Goal: Information Seeking & Learning: Learn about a topic

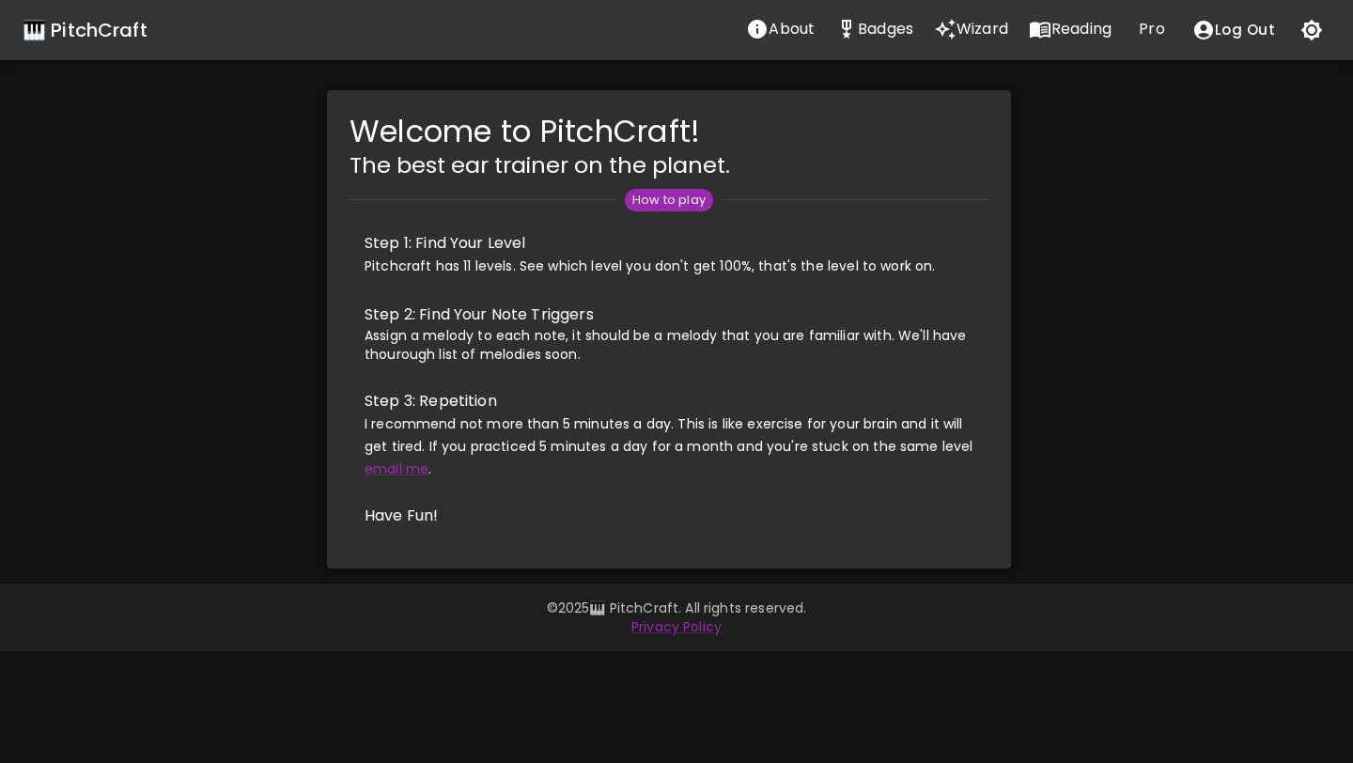
click at [939, 26] on icon "Wizard" at bounding box center [945, 29] width 23 height 23
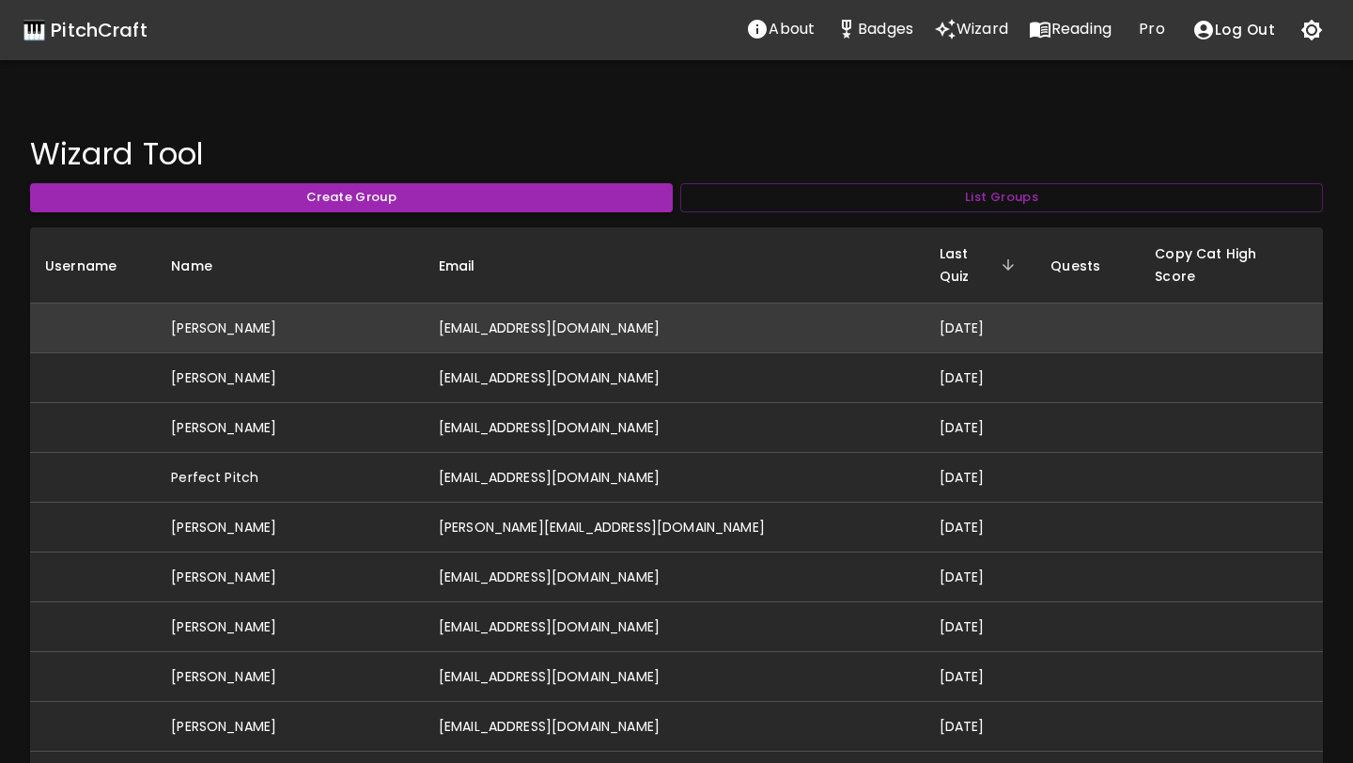
click at [615, 306] on td "[EMAIL_ADDRESS][DOMAIN_NAME]" at bounding box center [674, 328] width 501 height 50
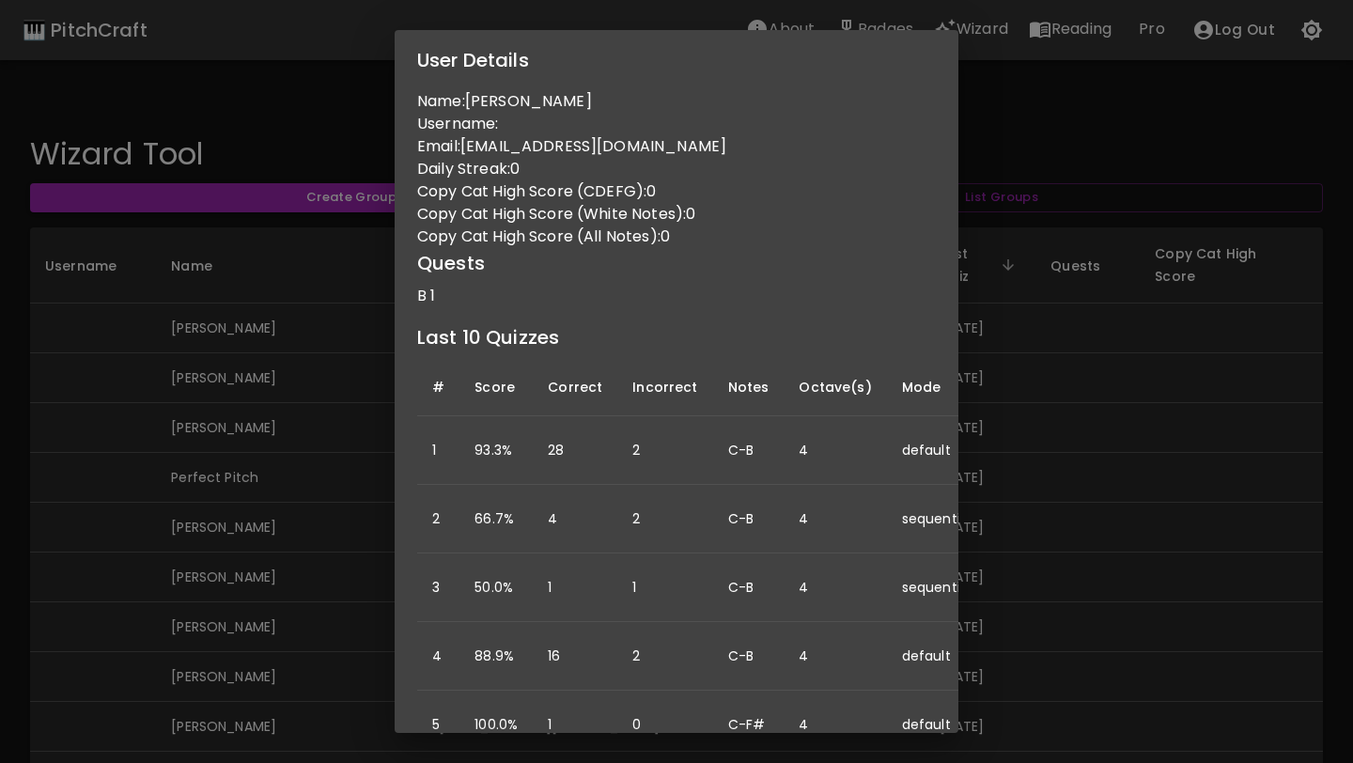
click at [1056, 316] on div "User Details Name: [PERSON_NAME] Username: Email: [EMAIL_ADDRESS][DOMAIN_NAME] …" at bounding box center [676, 381] width 1353 height 763
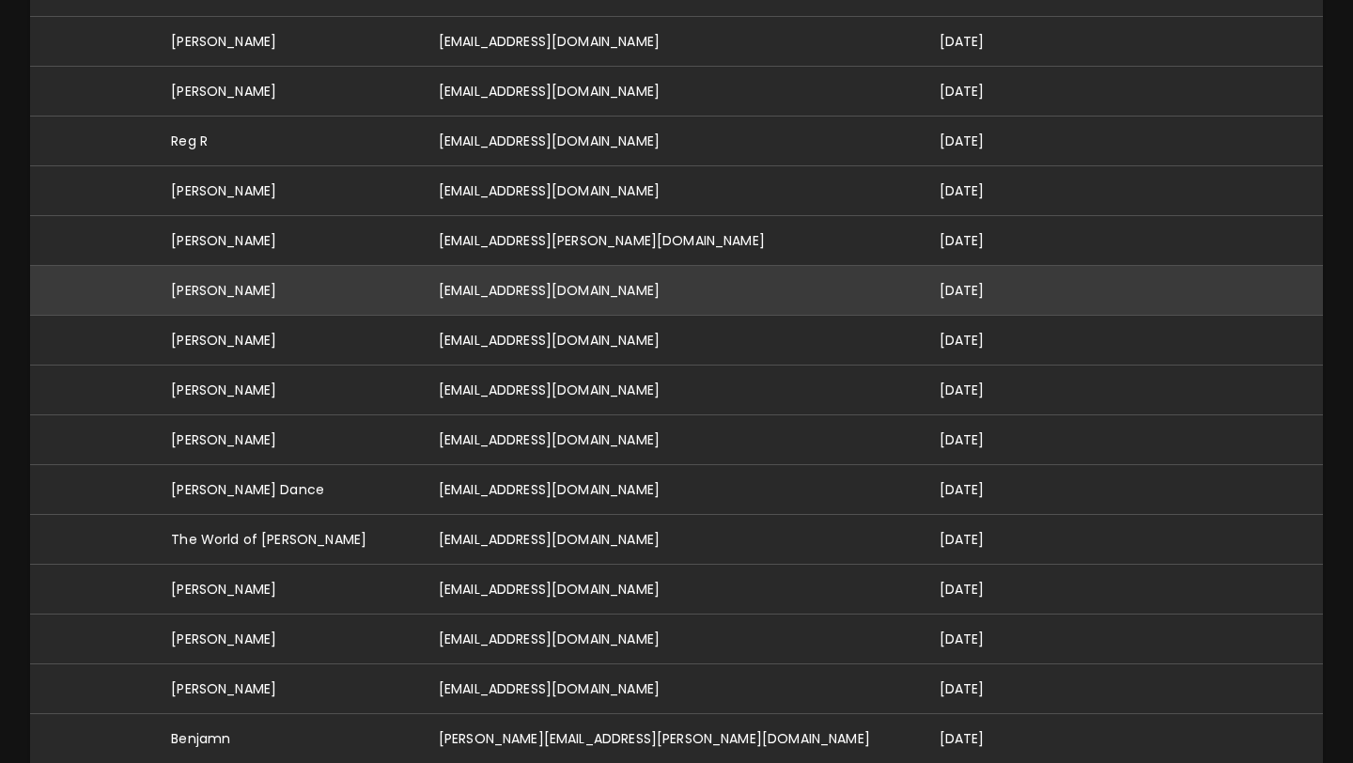
scroll to position [637, 0]
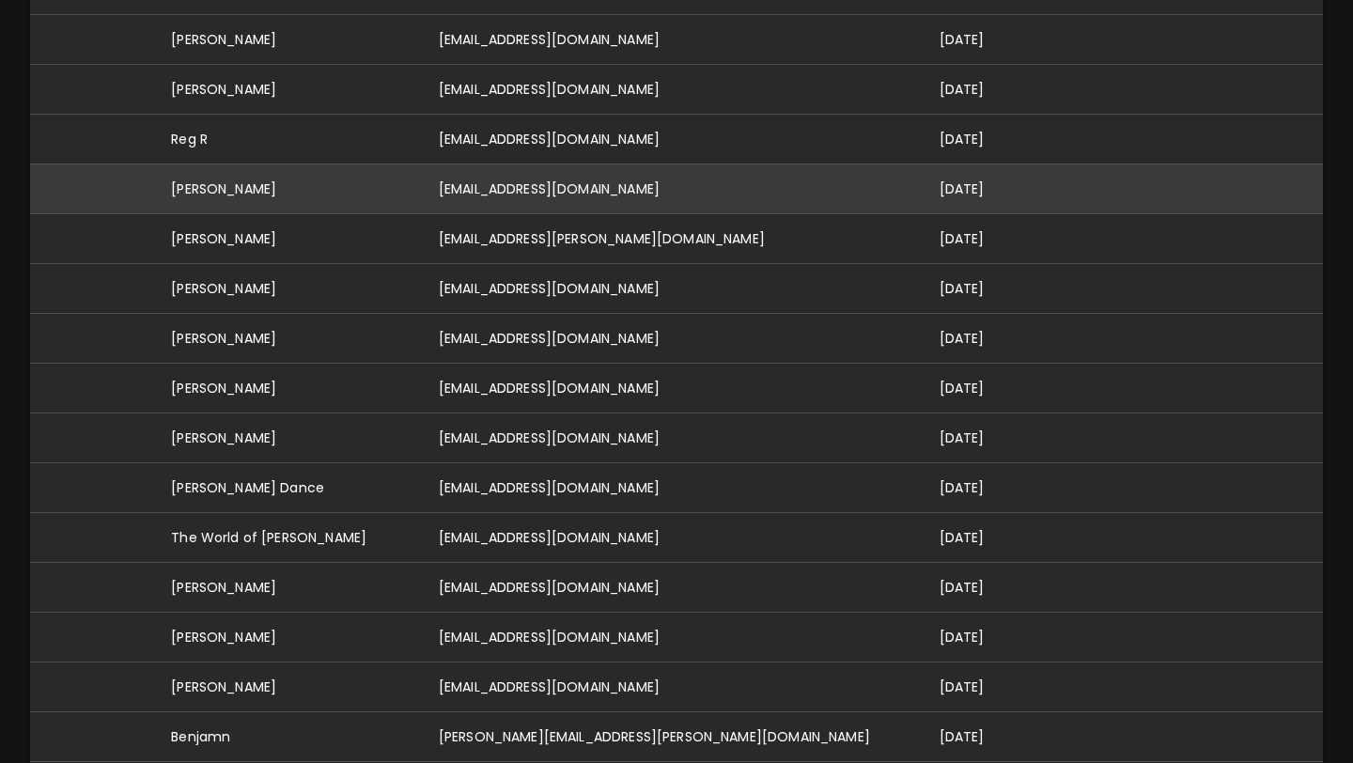
click at [637, 171] on td "[EMAIL_ADDRESS][DOMAIN_NAME]" at bounding box center [674, 189] width 501 height 50
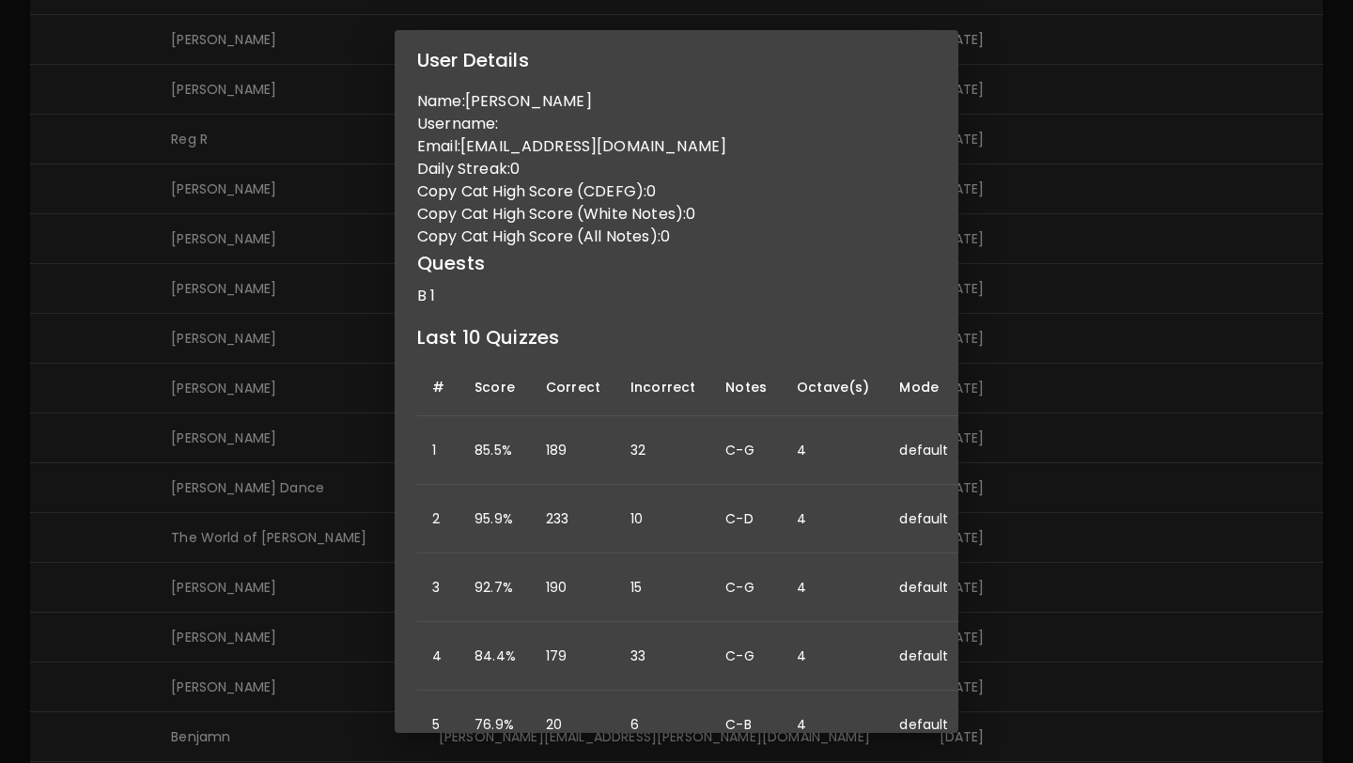
click at [1055, 294] on div "User Details Name: [PERSON_NAME] Username: Email: [EMAIL_ADDRESS][DOMAIN_NAME] …" at bounding box center [676, 381] width 1353 height 763
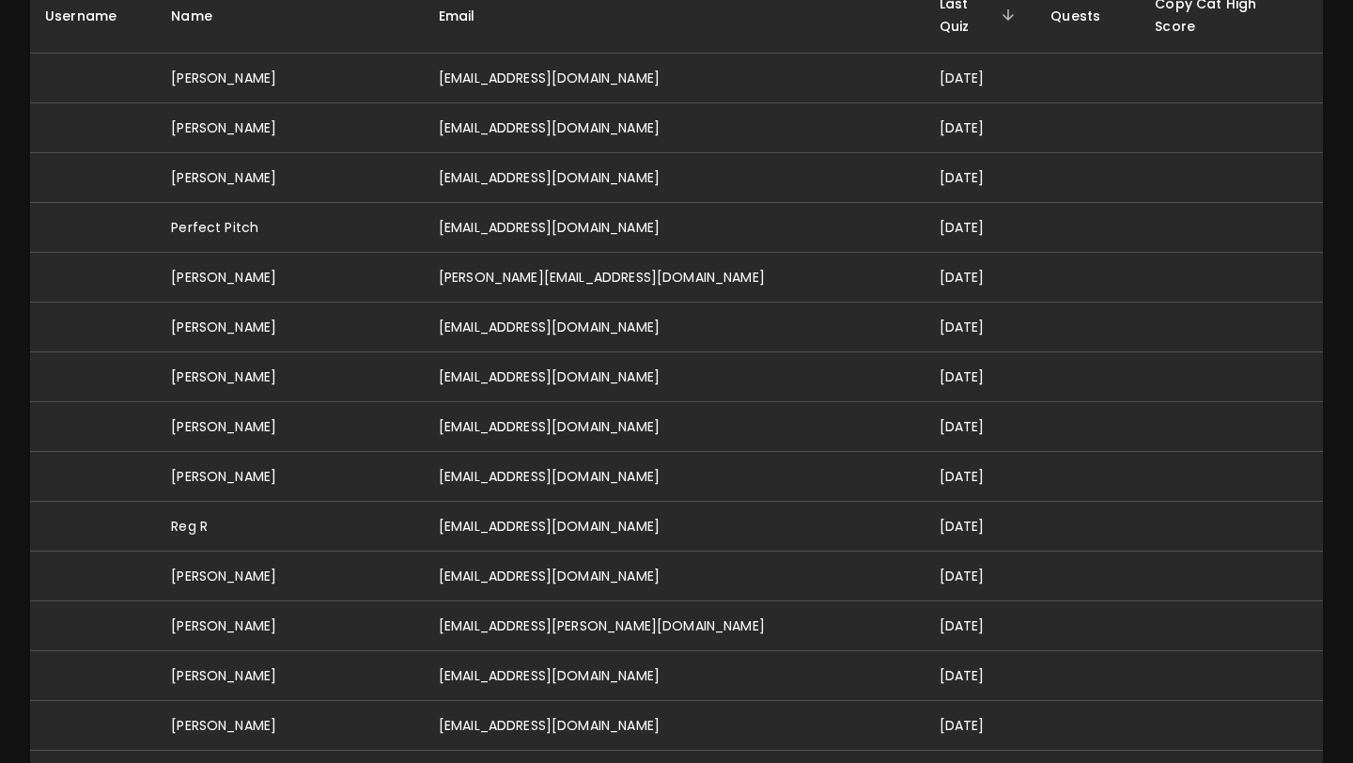
scroll to position [0, 0]
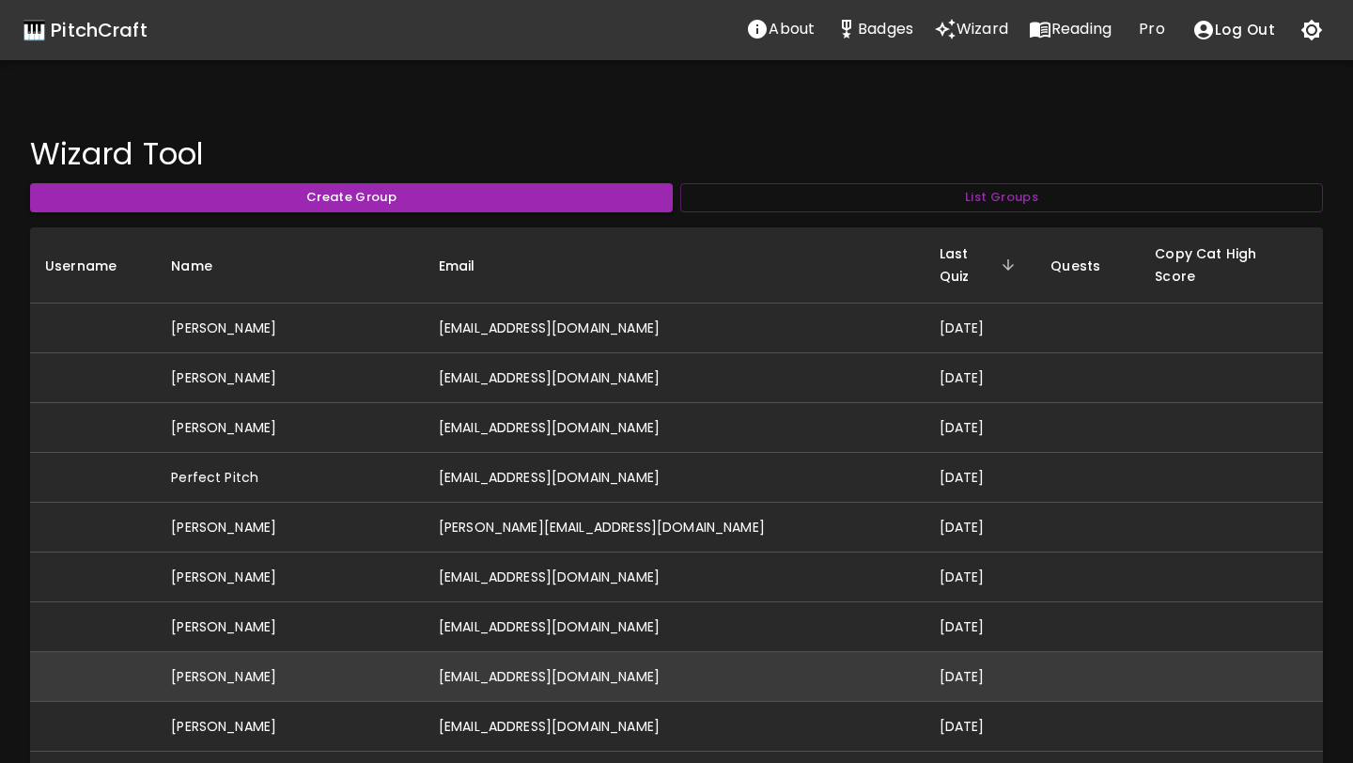
click at [696, 652] on td "[EMAIL_ADDRESS][DOMAIN_NAME]" at bounding box center [674, 677] width 501 height 50
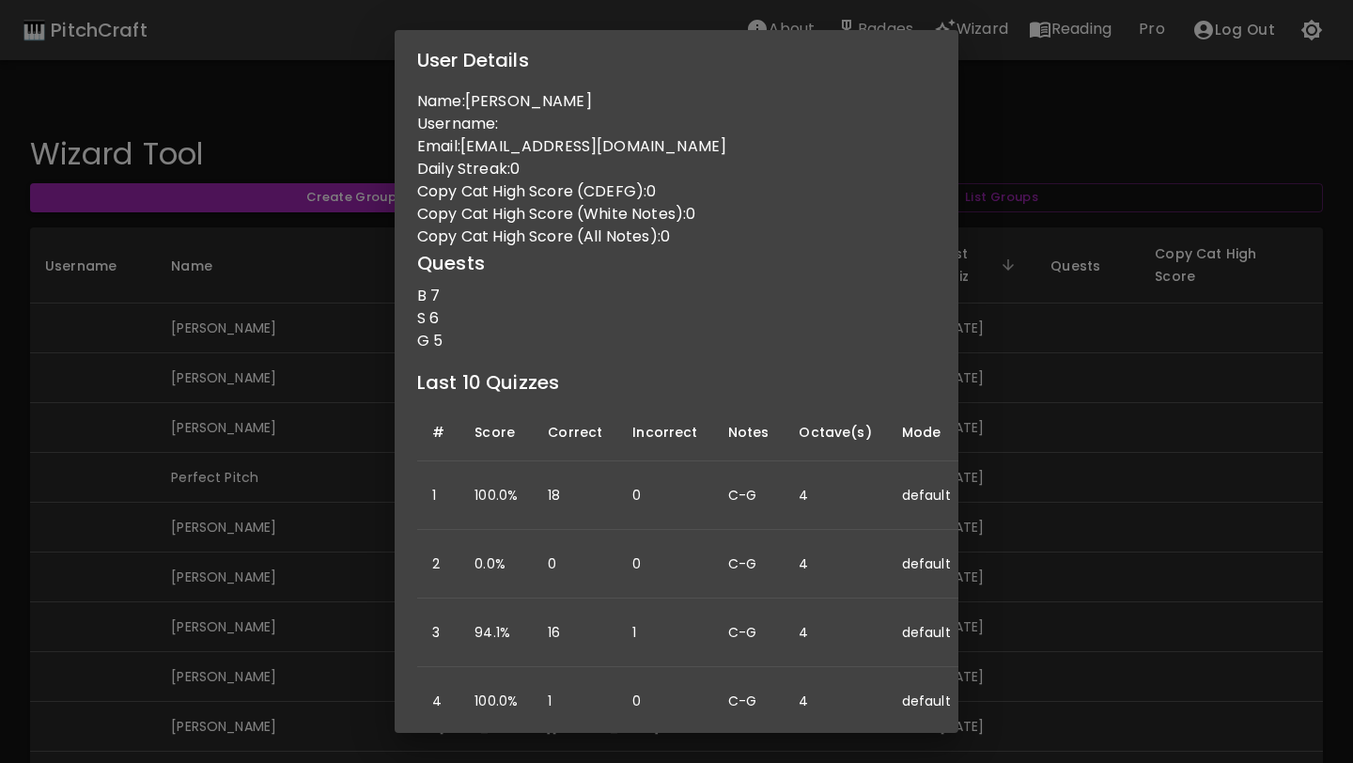
click at [317, 492] on div "User Details Name: [PERSON_NAME] Username: Email: [EMAIL_ADDRESS][DOMAIN_NAME] …" at bounding box center [676, 381] width 1353 height 763
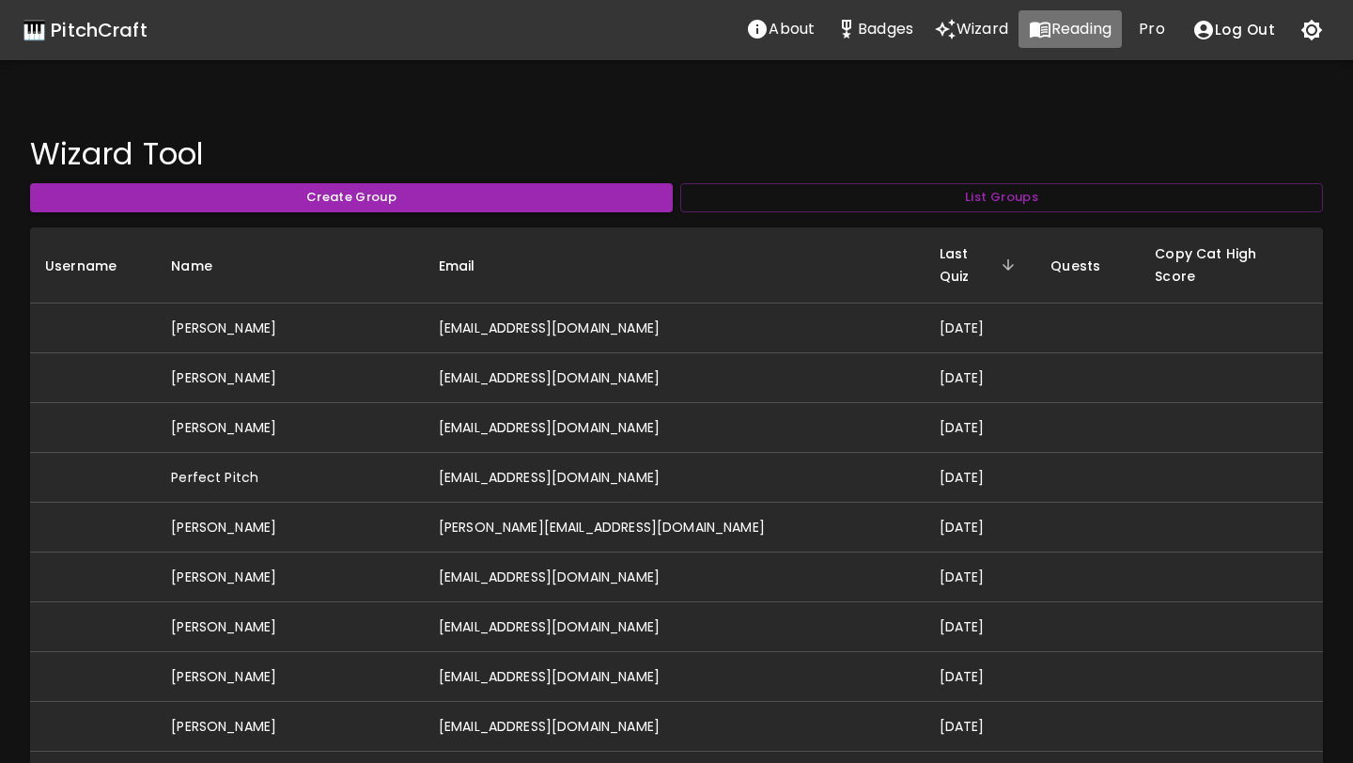
click at [1069, 32] on p "Reading" at bounding box center [1081, 29] width 60 height 23
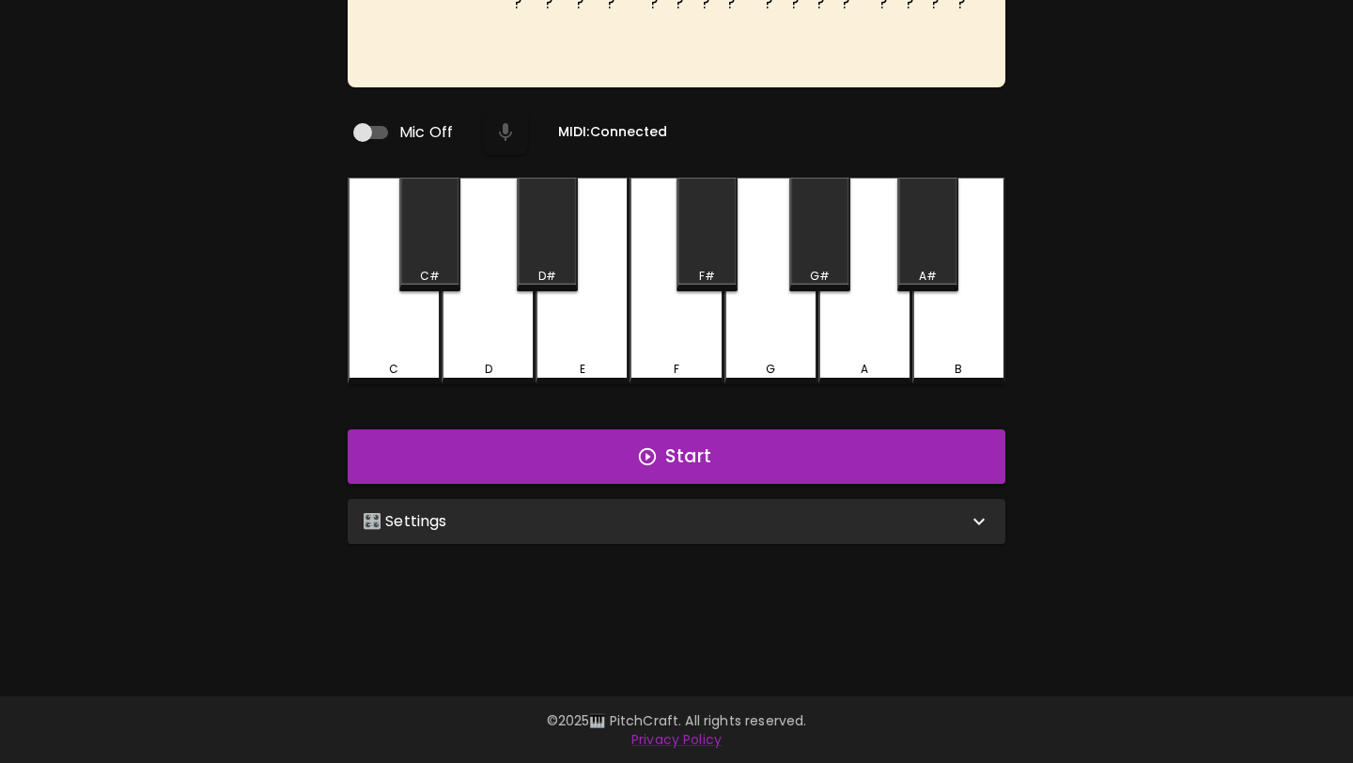
scroll to position [188, 0]
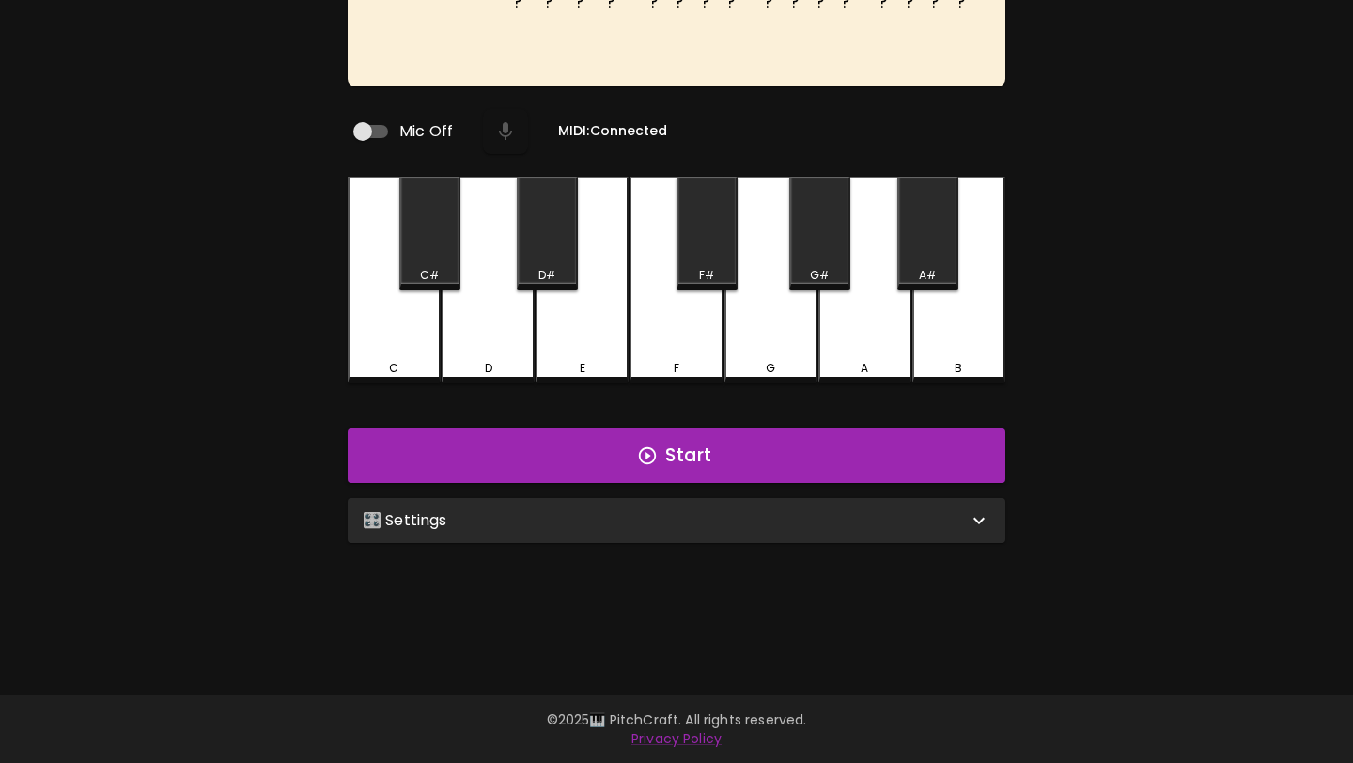
click at [772, 524] on div "🎛️ Settings" at bounding box center [677, 520] width 658 height 45
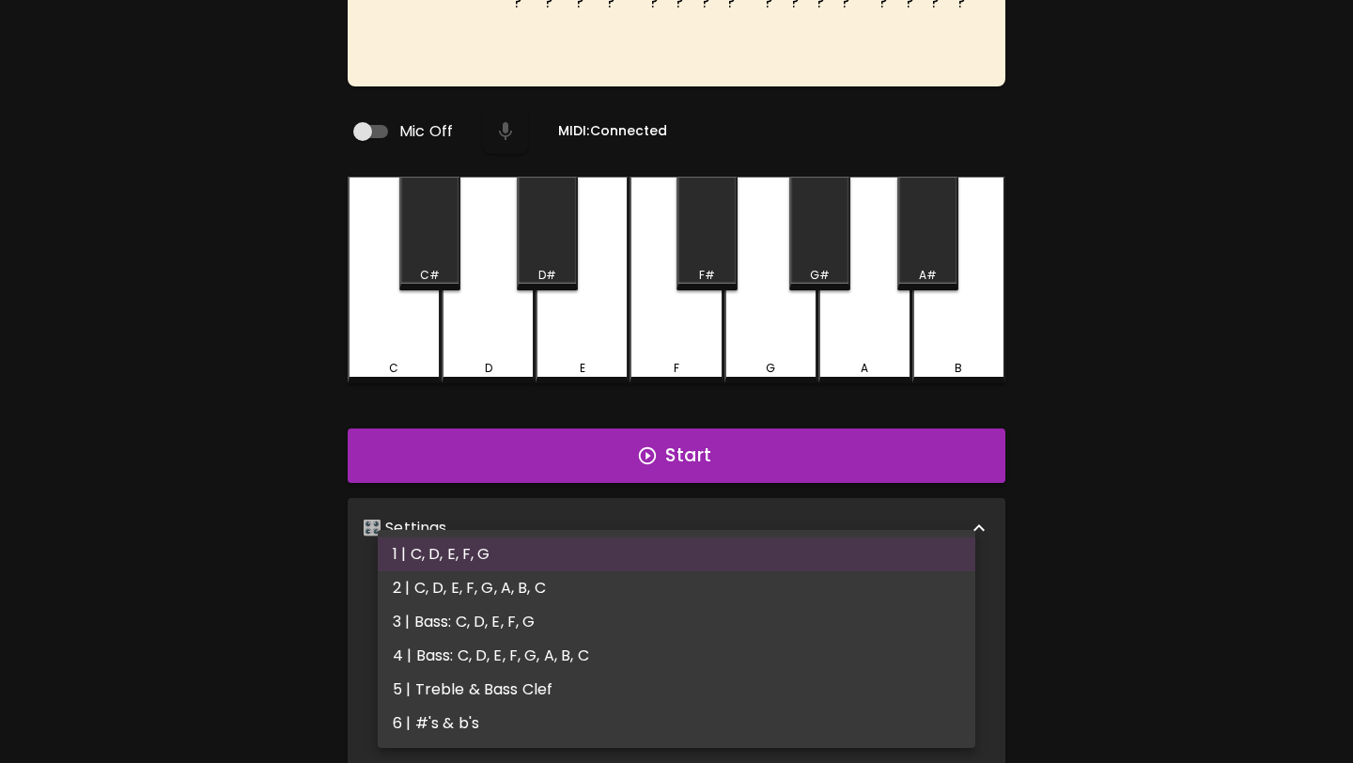
click at [740, 611] on body "🎹 PitchCraft About Badges Wizard Reading Pro Log Out ? ? ? ? ? ? ? ? ? ? ? ? ? …" at bounding box center [676, 454] width 1353 height 1284
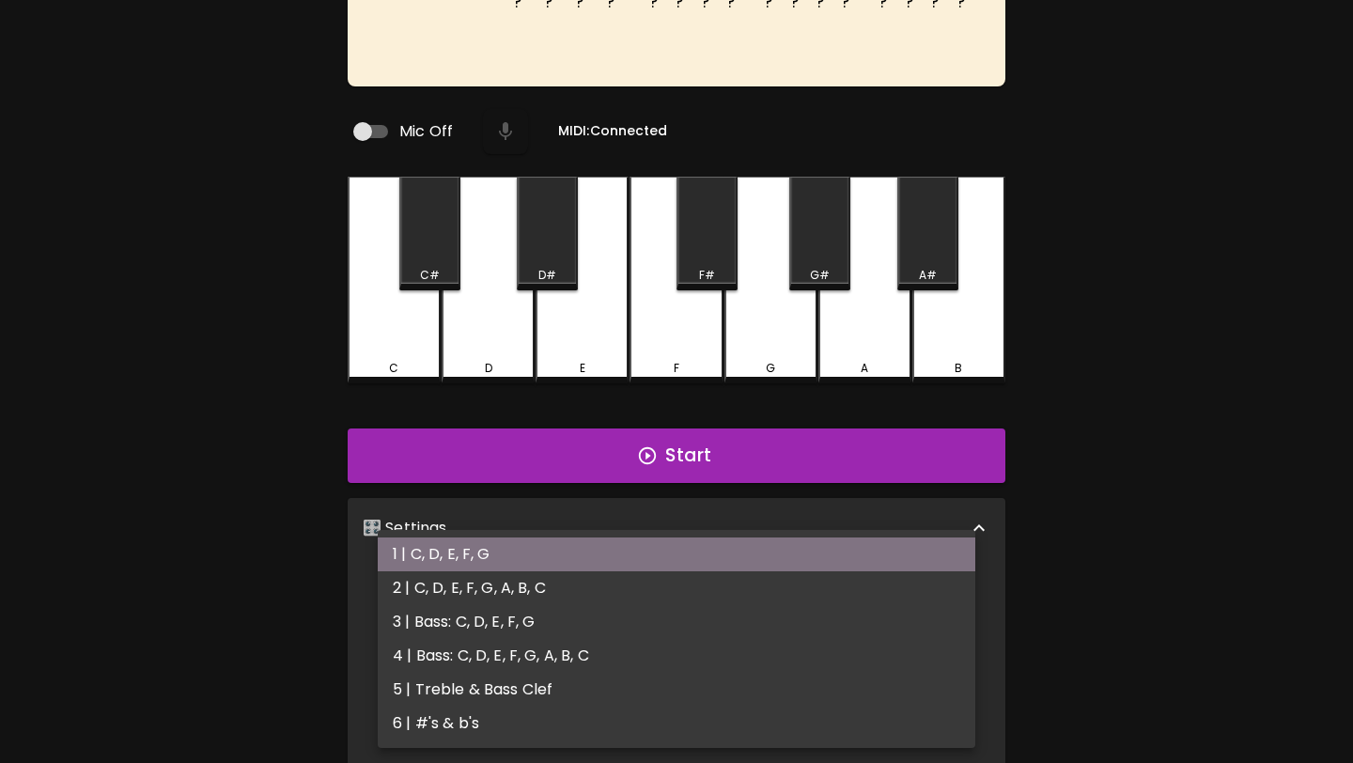
click at [751, 539] on li "1 | C, D, E, F, G" at bounding box center [676, 554] width 597 height 34
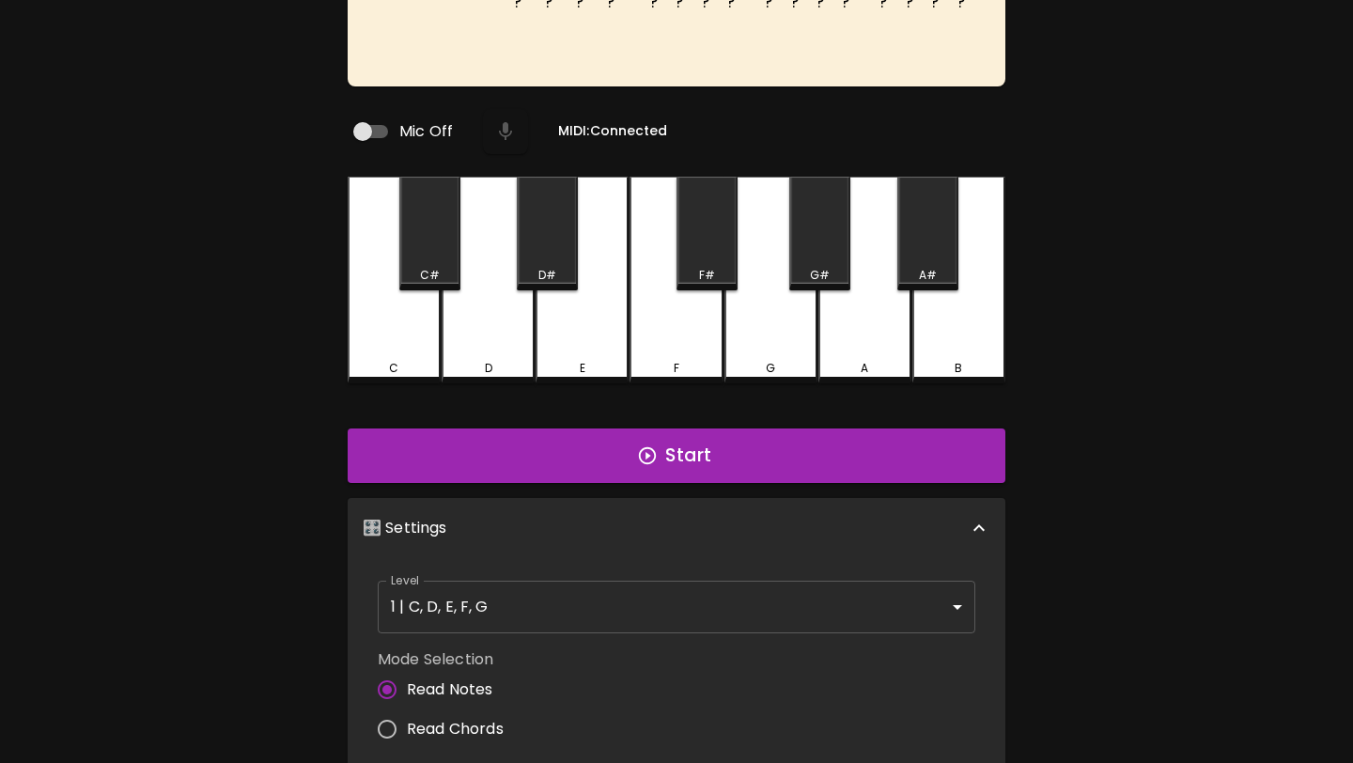
click at [472, 718] on span "Read Chords" at bounding box center [455, 729] width 97 height 23
click at [407, 715] on input "Read Chords" at bounding box center [386, 728] width 39 height 39
radio input "true"
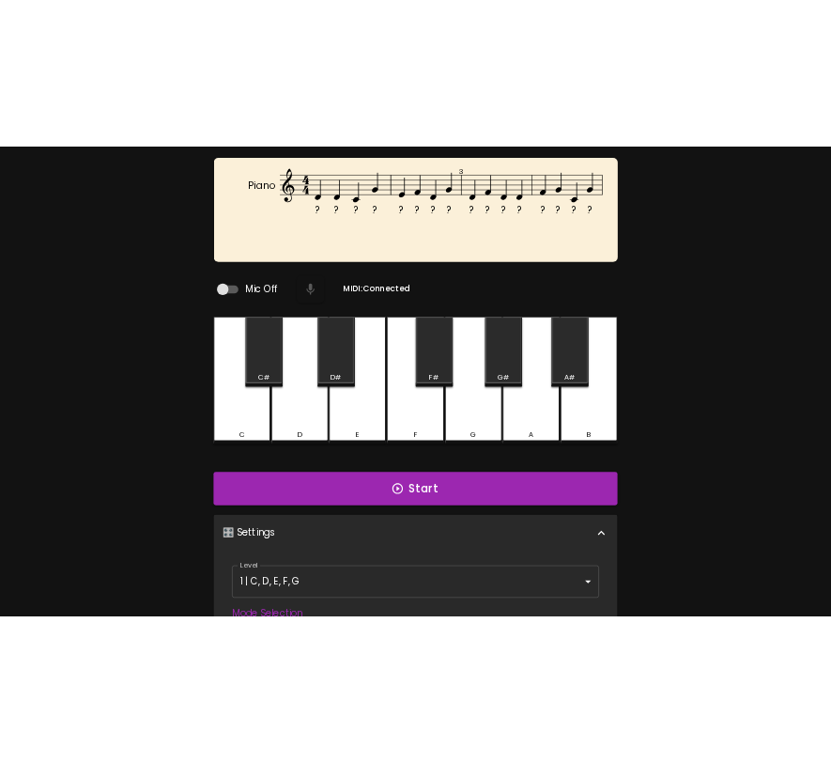
scroll to position [0, 0]
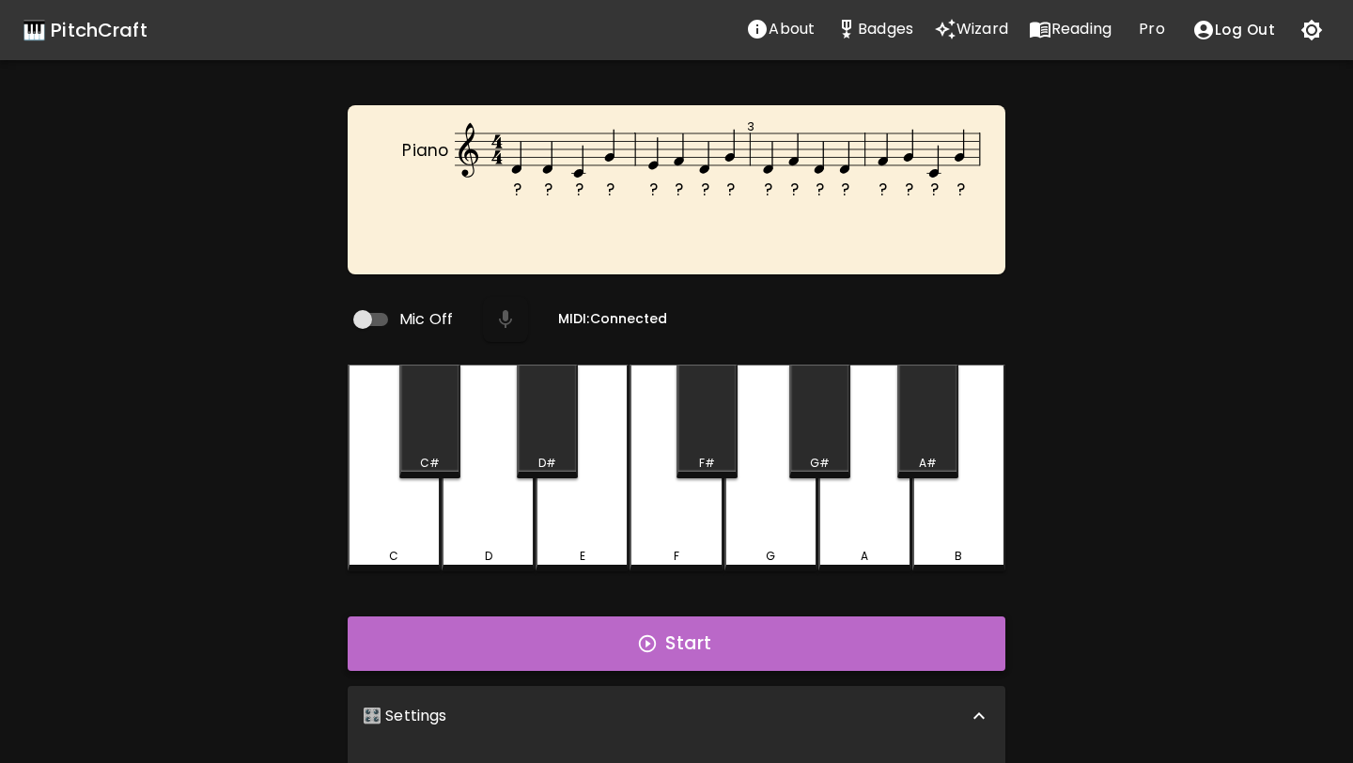
click at [507, 633] on button "Start" at bounding box center [677, 643] width 658 height 54
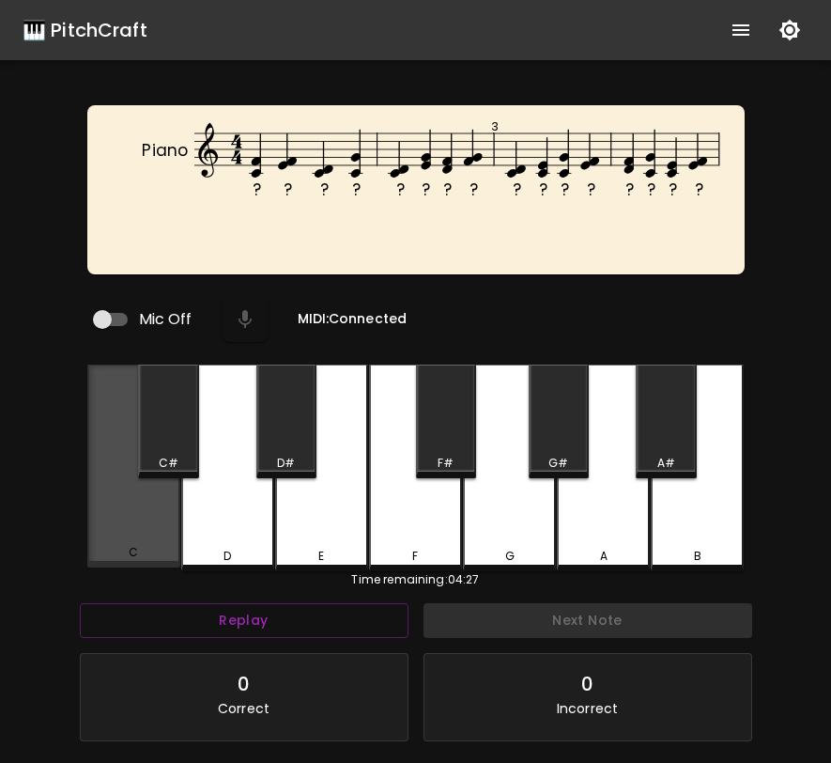
click at [169, 494] on div "C" at bounding box center [133, 465] width 93 height 203
click at [170, 494] on div "C" at bounding box center [133, 465] width 93 height 203
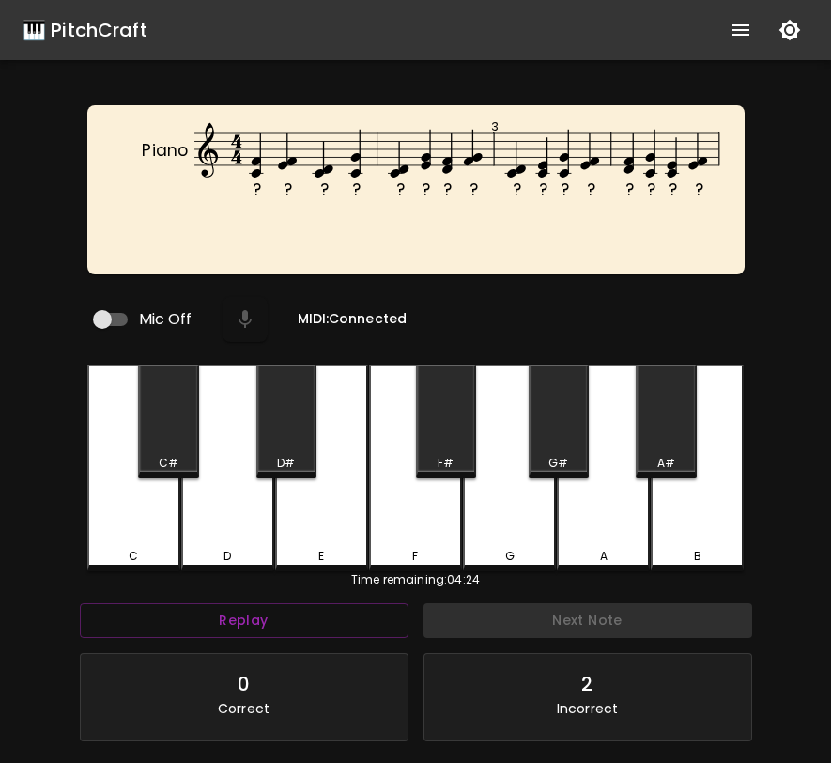
click at [397, 510] on div "F" at bounding box center [415, 467] width 93 height 207
